Goal: Transaction & Acquisition: Purchase product/service

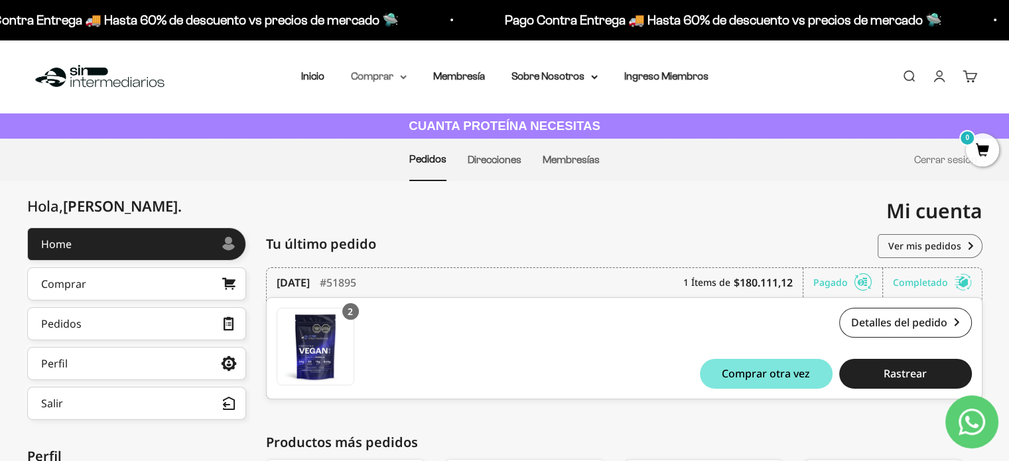
click at [374, 74] on summary "Comprar" at bounding box center [379, 76] width 56 height 17
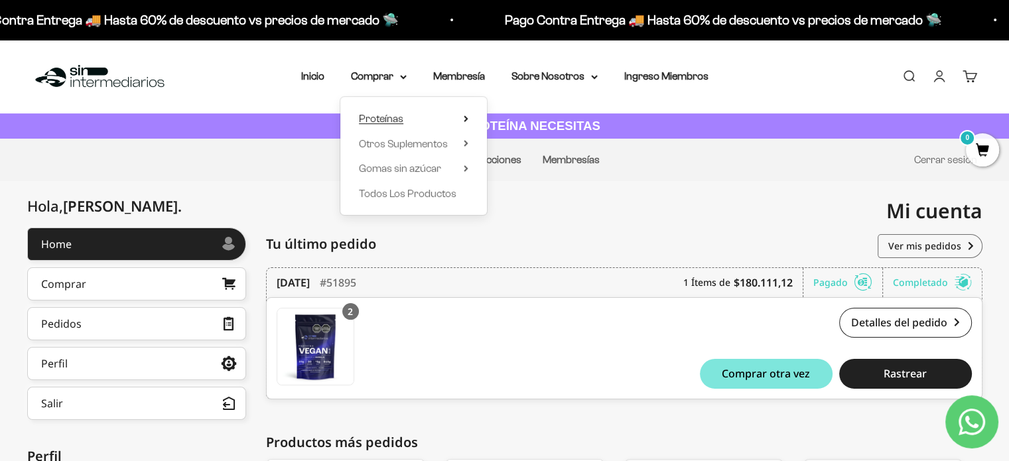
click at [396, 113] on span "Proteínas" at bounding box center [381, 118] width 44 height 11
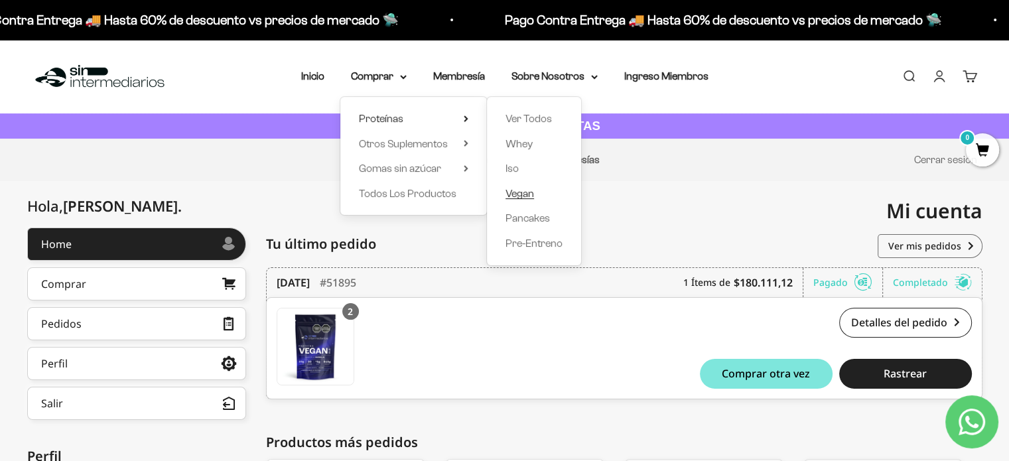
click at [518, 191] on span "Vegan" at bounding box center [520, 193] width 29 height 11
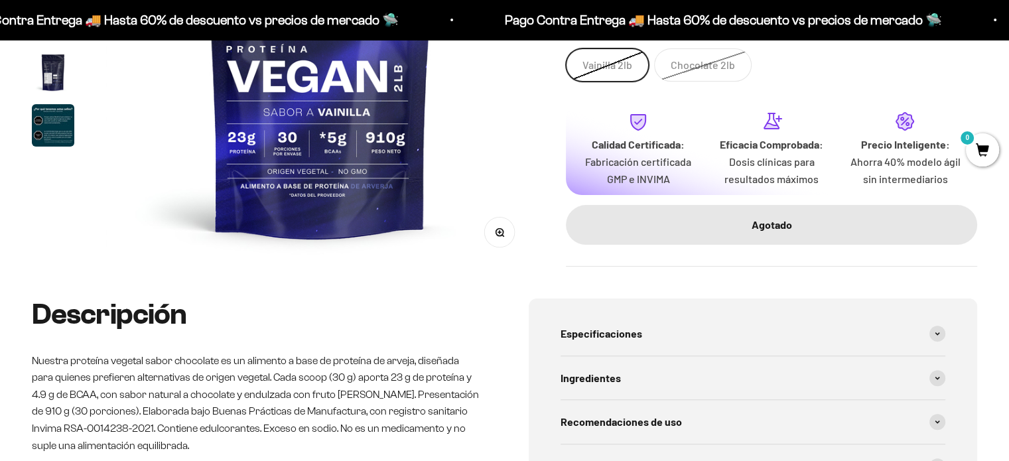
scroll to position [221, 0]
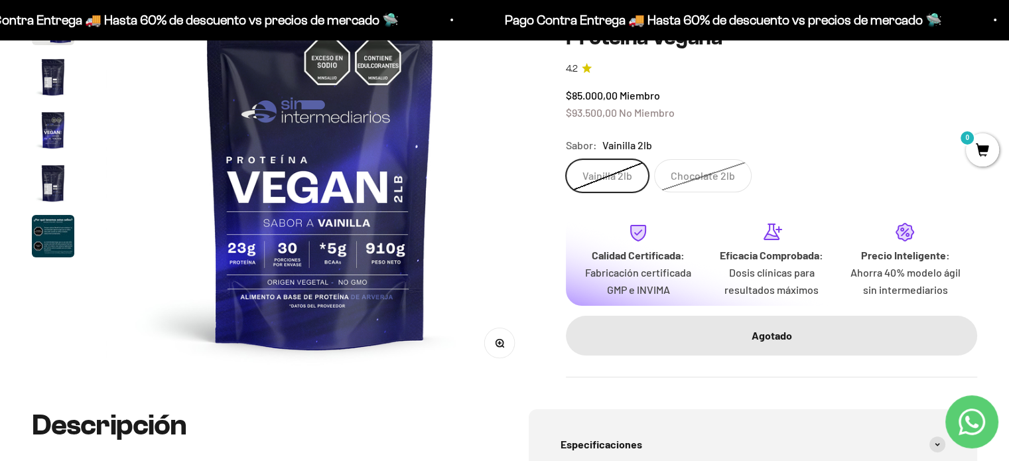
click at [689, 180] on label "Chocolate 2lb" at bounding box center [703, 175] width 98 height 33
click at [566, 159] on input "Chocolate 2lb" at bounding box center [565, 159] width 1 height 1
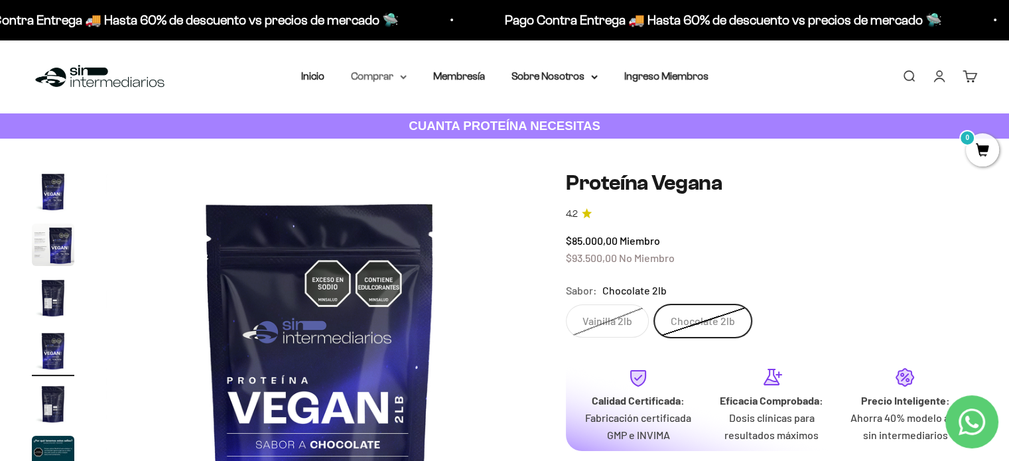
click at [386, 73] on summary "Comprar" at bounding box center [379, 76] width 56 height 17
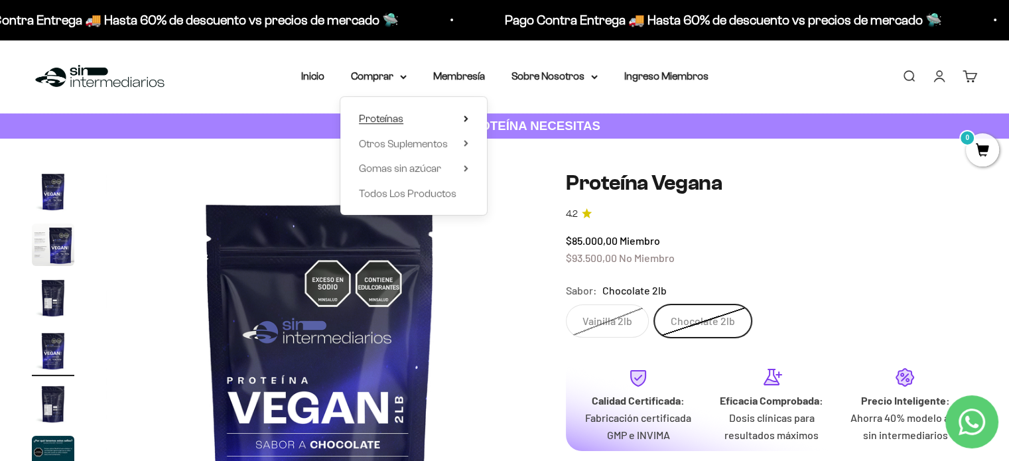
click at [403, 119] on summary "Proteínas" at bounding box center [413, 118] width 109 height 17
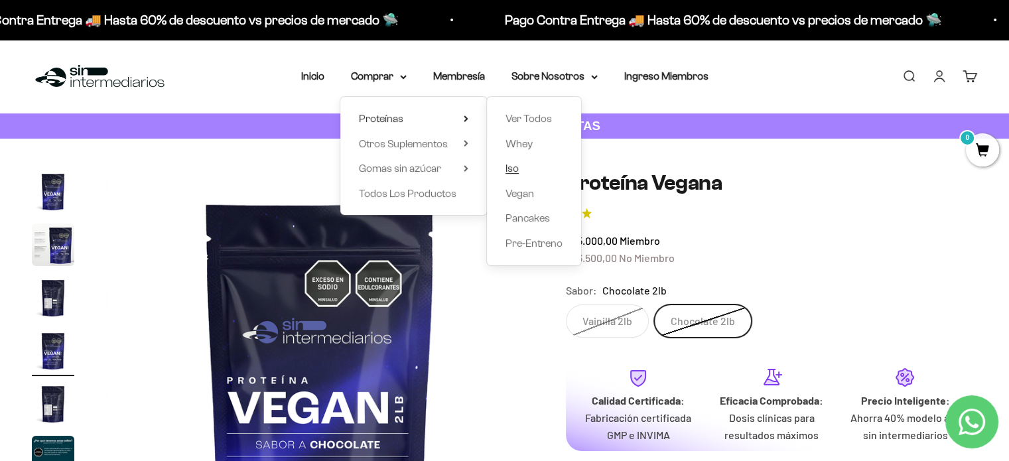
click at [514, 170] on span "Iso" at bounding box center [512, 168] width 13 height 11
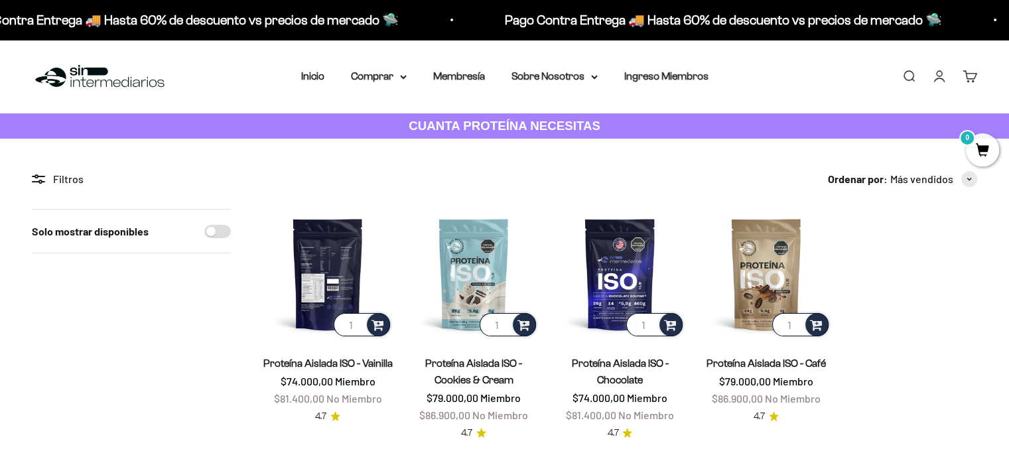
click at [334, 267] on img at bounding box center [328, 274] width 130 height 130
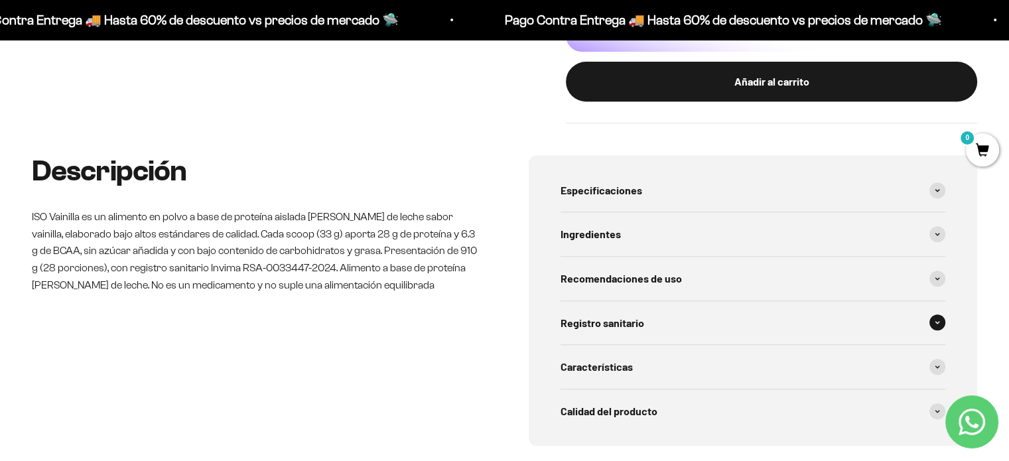
scroll to position [664, 0]
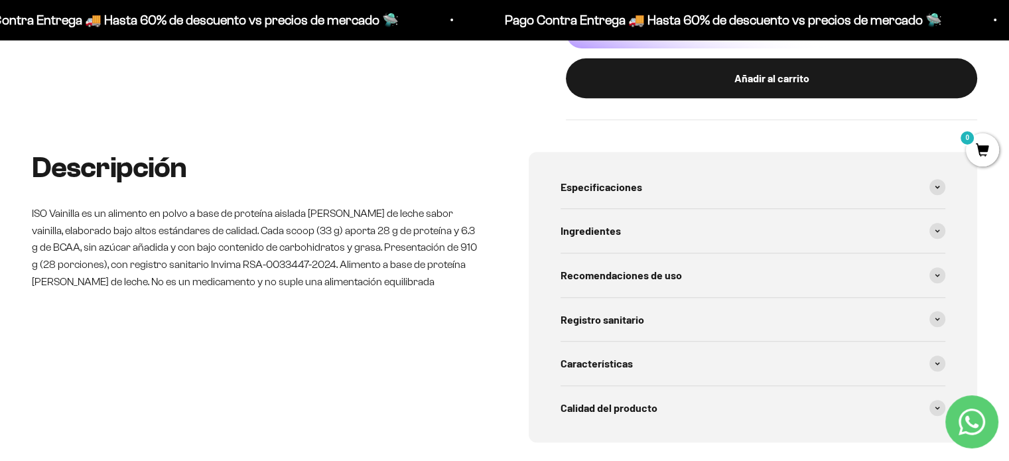
scroll to position [553, 0]
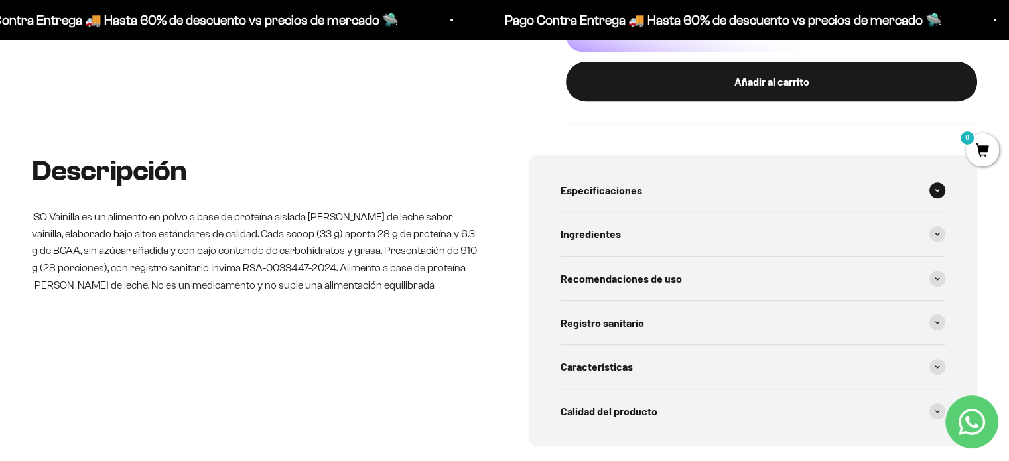
click at [663, 189] on div "Especificaciones" at bounding box center [754, 191] width 386 height 44
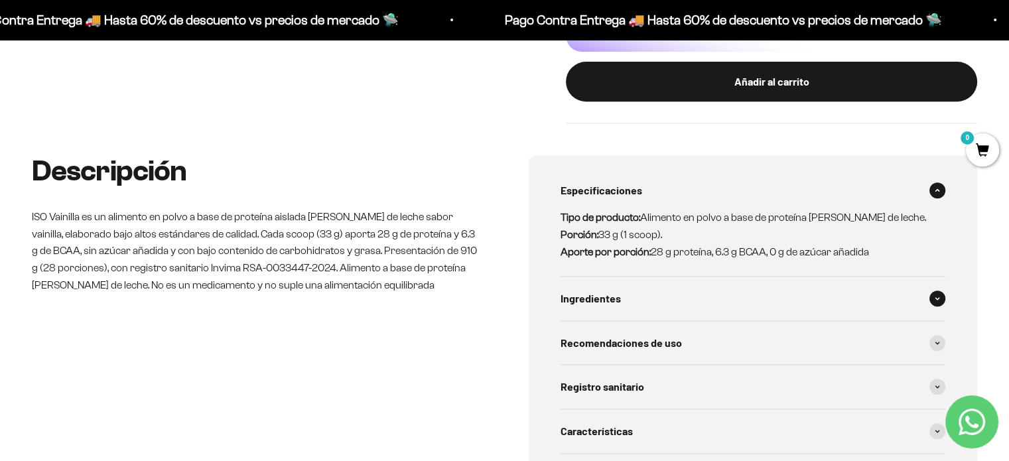
click at [689, 293] on div "Ingredientes" at bounding box center [754, 299] width 386 height 44
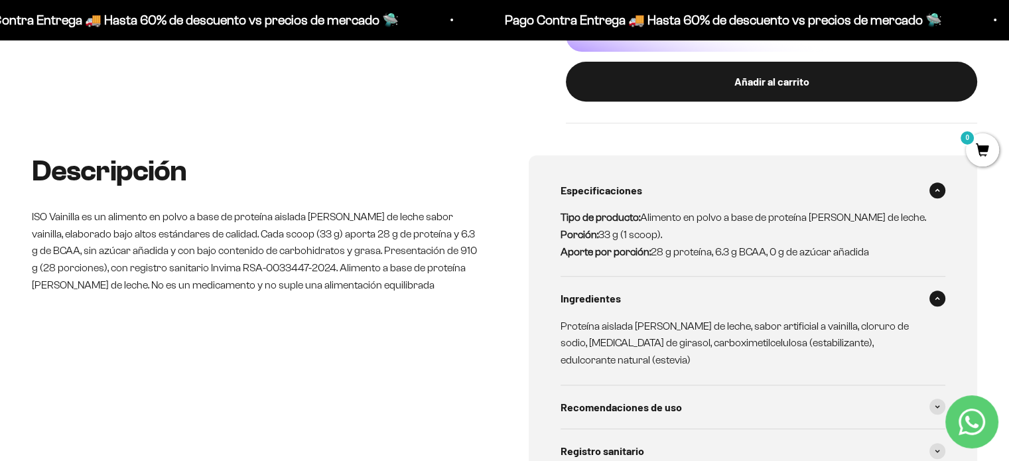
scroll to position [0, 0]
